Goal: Obtain resource: Obtain resource

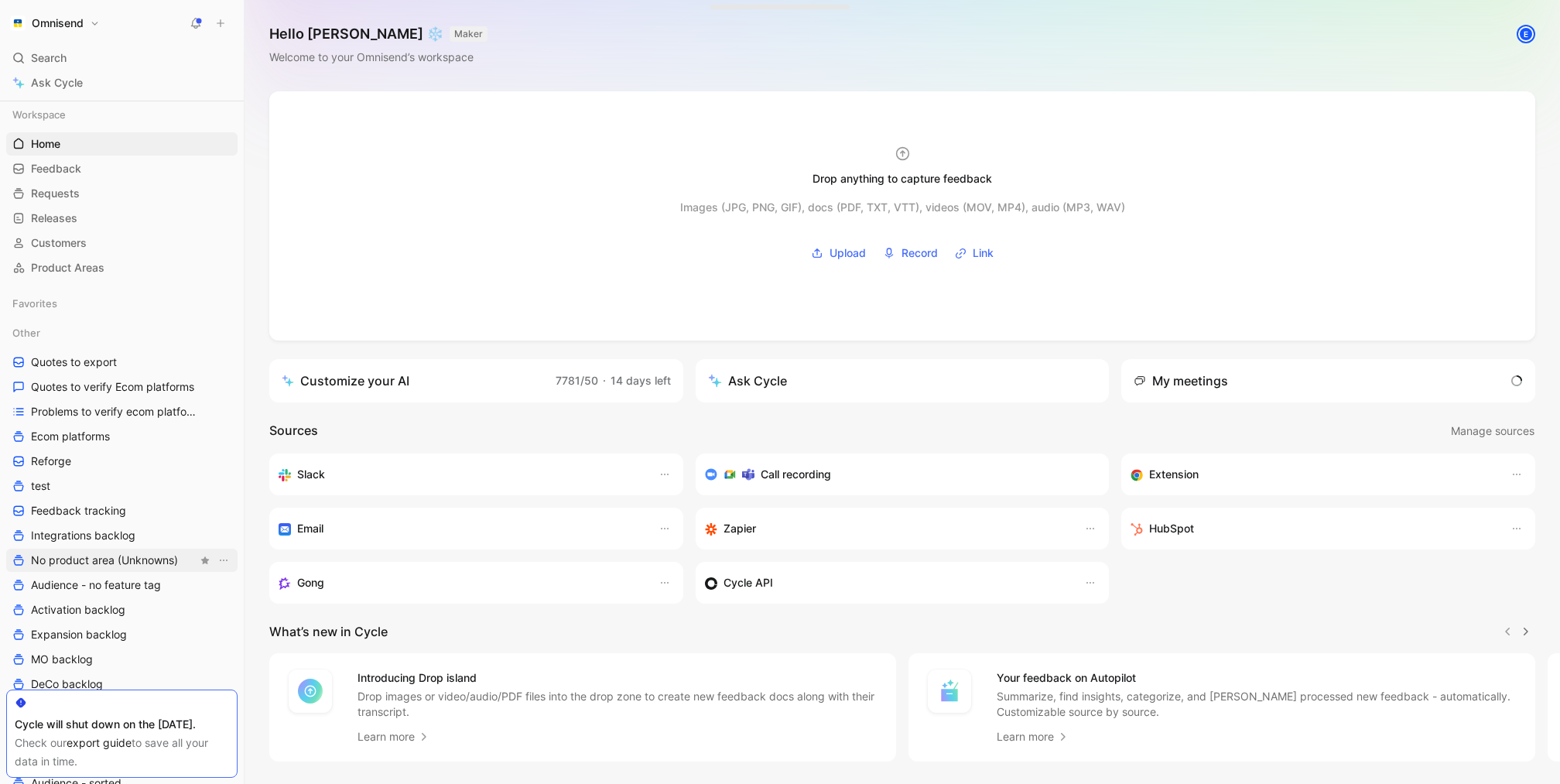
scroll to position [393, 0]
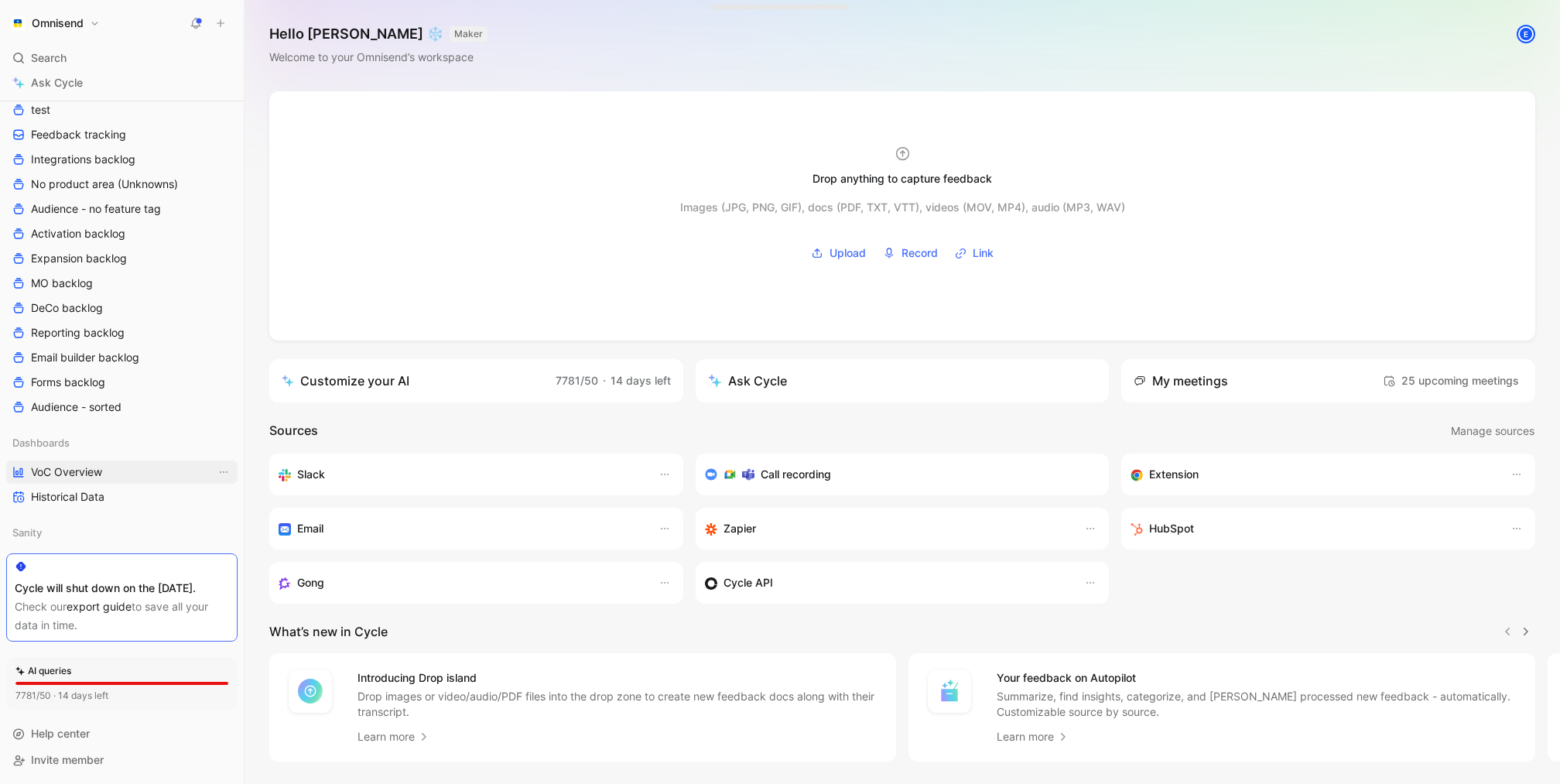
click at [88, 464] on span "VoC Overview" at bounding box center [67, 471] width 71 height 15
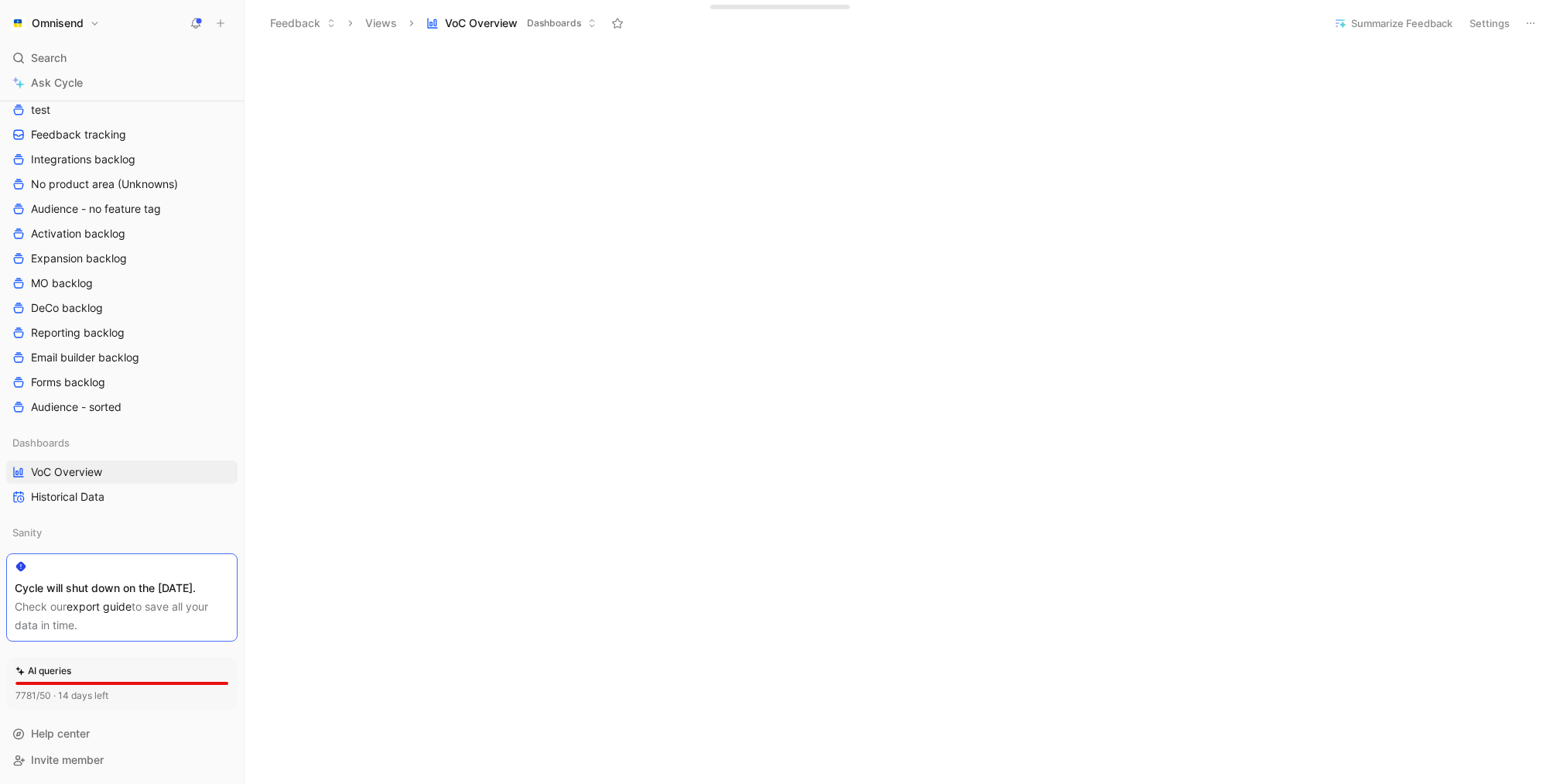
scroll to position [378, 0]
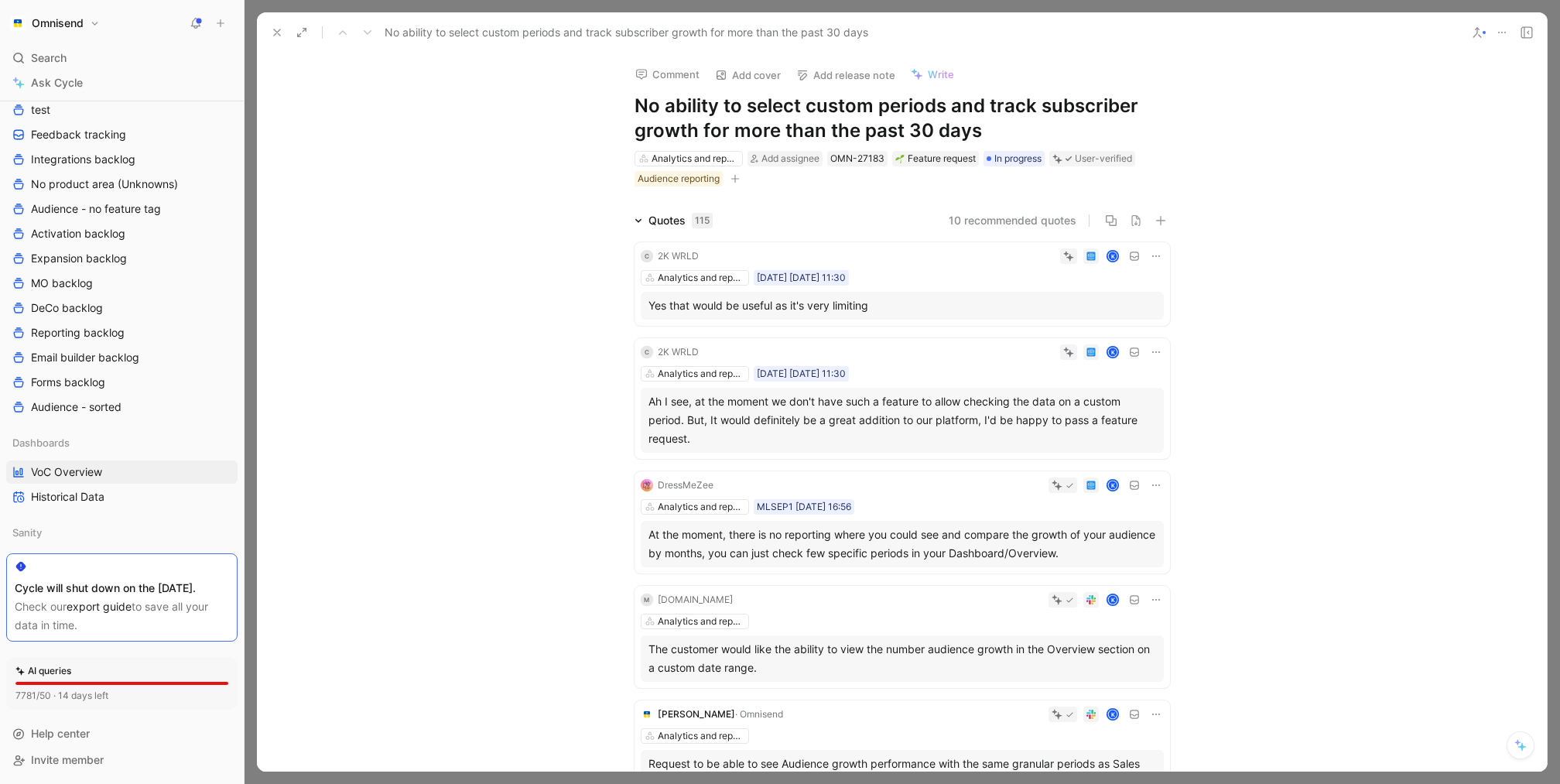
click at [1504, 25] on button at bounding box center [1502, 33] width 22 height 22
click at [1406, 109] on div "Export quotes" at bounding box center [1455, 111] width 99 height 18
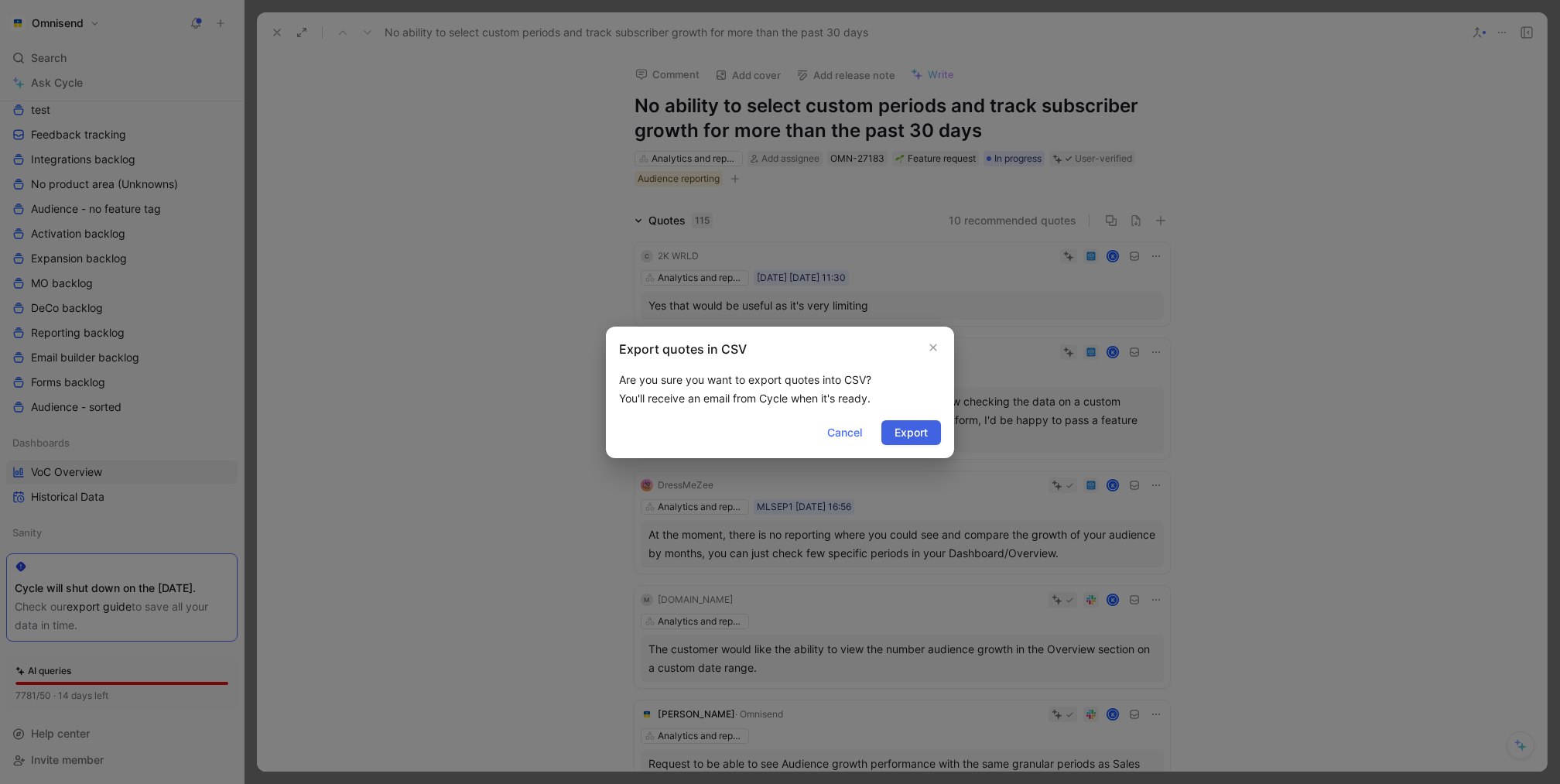
click at [911, 441] on span "Export" at bounding box center [911, 432] width 33 height 18
